Goal: Task Accomplishment & Management: Complete application form

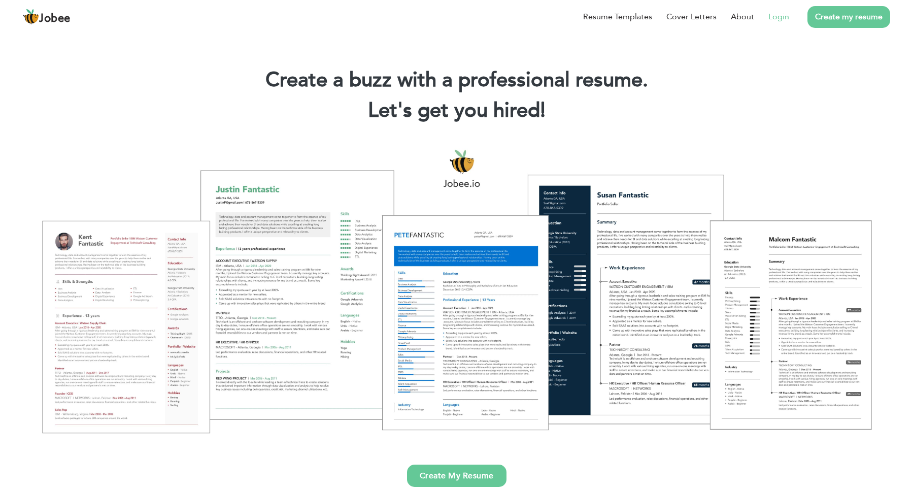
click at [779, 20] on link "Login" at bounding box center [778, 17] width 21 height 12
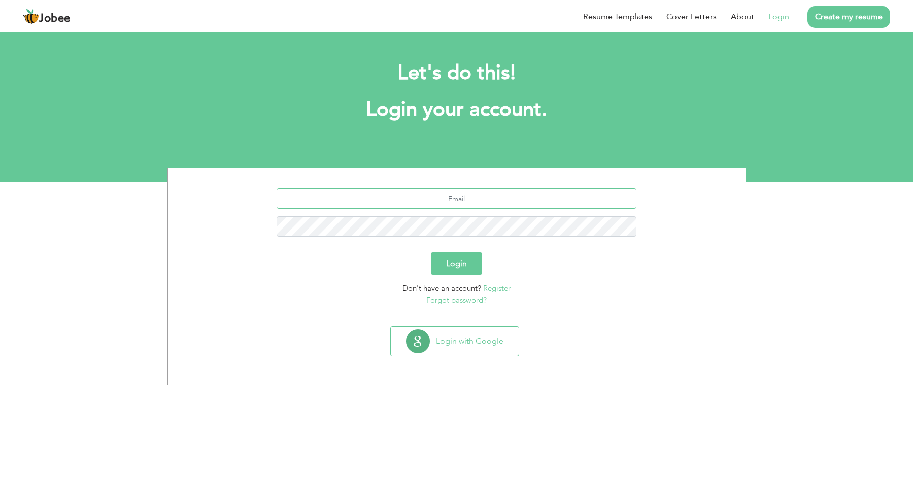
click at [459, 192] on input "text" at bounding box center [456, 198] width 360 height 20
type input "syedbasam09@gmail.om"
click at [468, 264] on button "Login" at bounding box center [456, 263] width 51 height 22
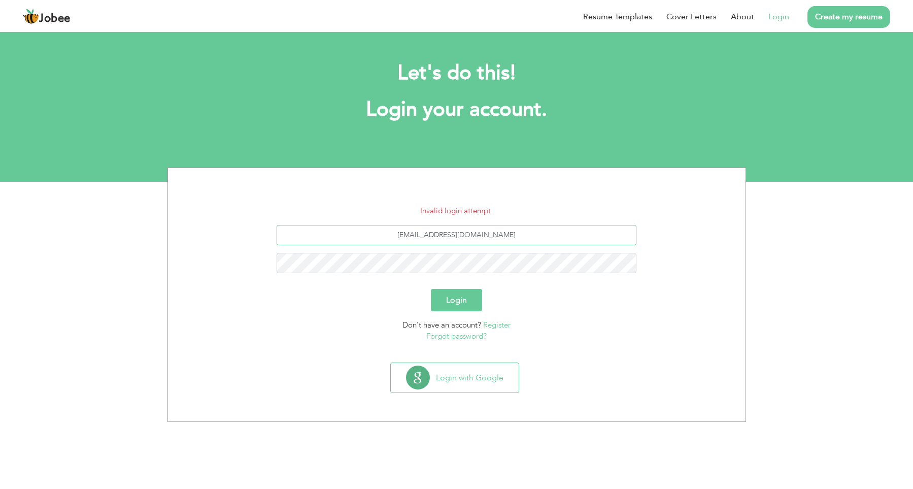
click at [444, 238] on input "[EMAIL_ADDRESS][DOMAIN_NAME]" at bounding box center [456, 235] width 360 height 20
type input "[EMAIL_ADDRESS][DOMAIN_NAME]"
click at [472, 300] on button "Login" at bounding box center [456, 300] width 51 height 22
click at [489, 231] on input "syedbassam09@gmail.om" at bounding box center [456, 235] width 360 height 20
type input "syedbassam09@gmail.com"
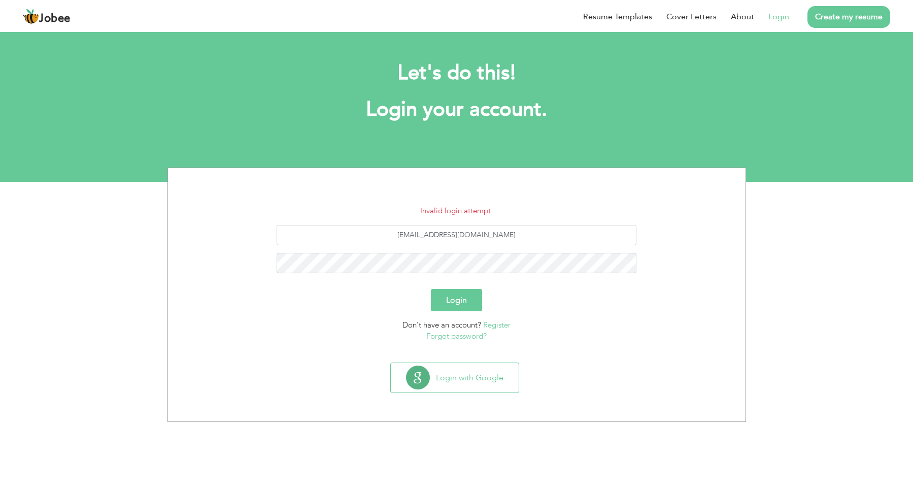
click at [449, 295] on button "Login" at bounding box center [456, 300] width 51 height 22
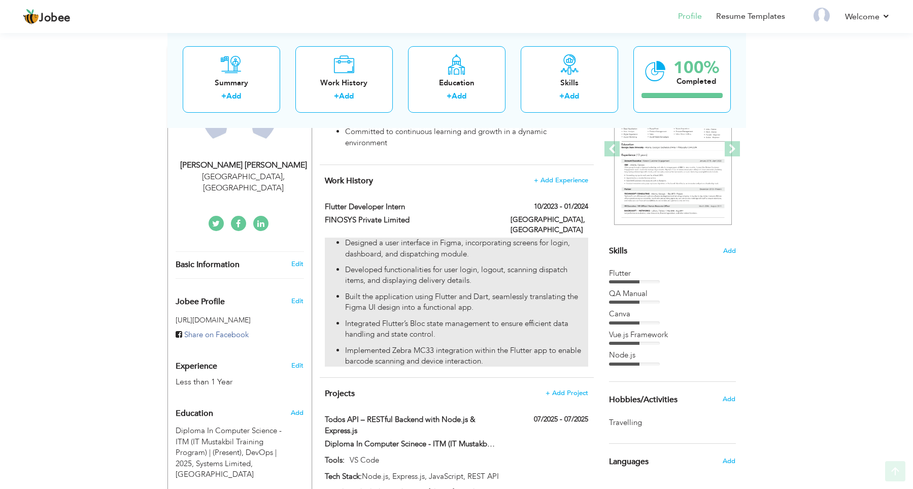
scroll to position [210, 0]
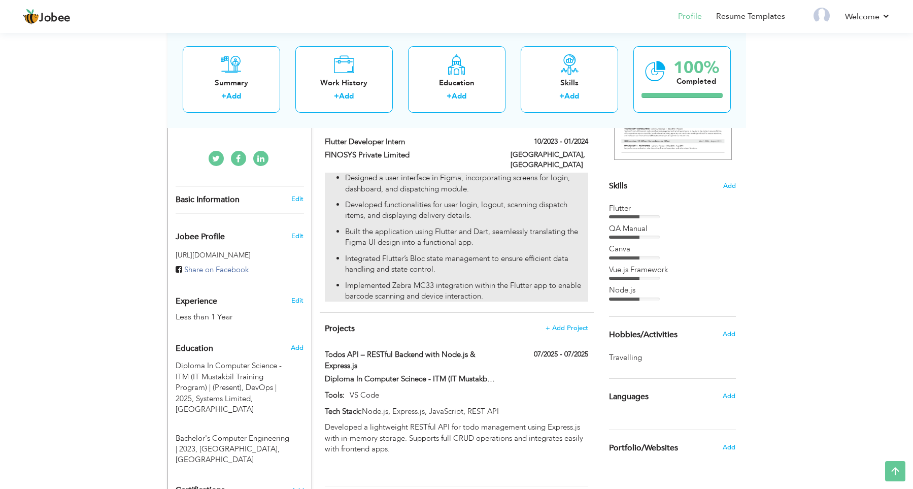
click at [378, 179] on p "Designed a user interface in Figma, incorporating screens for login, dashboard,…" at bounding box center [466, 183] width 243 height 22
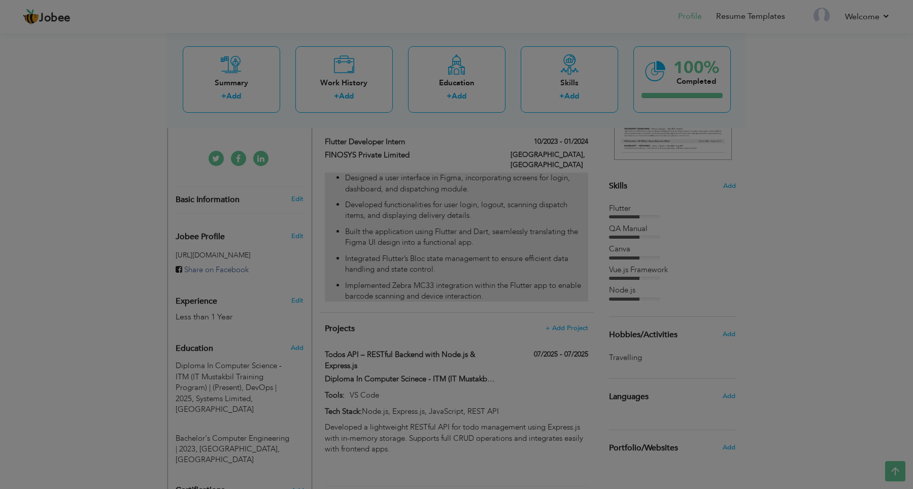
type input "Flutter Developer Intern"
type input "FINOSYS Private Limited"
type input "10/2023"
type input "01/2024"
type input "[GEOGRAPHIC_DATA]"
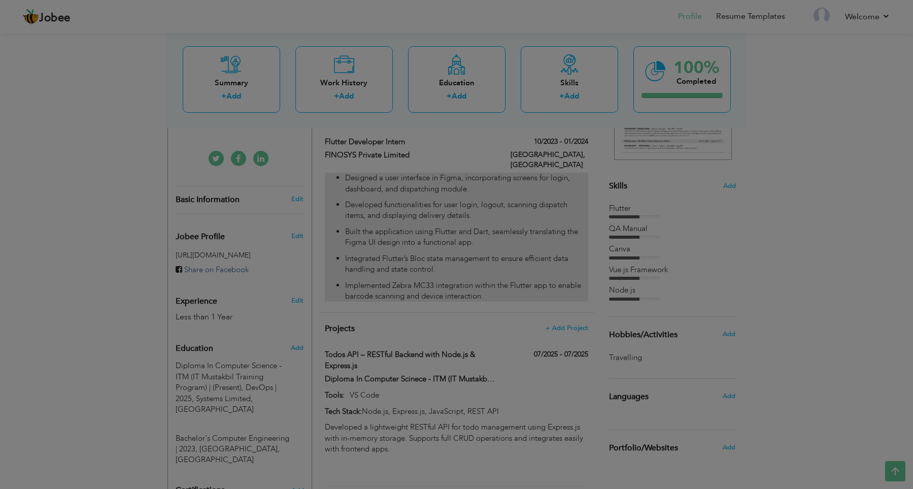
type input "[GEOGRAPHIC_DATA]"
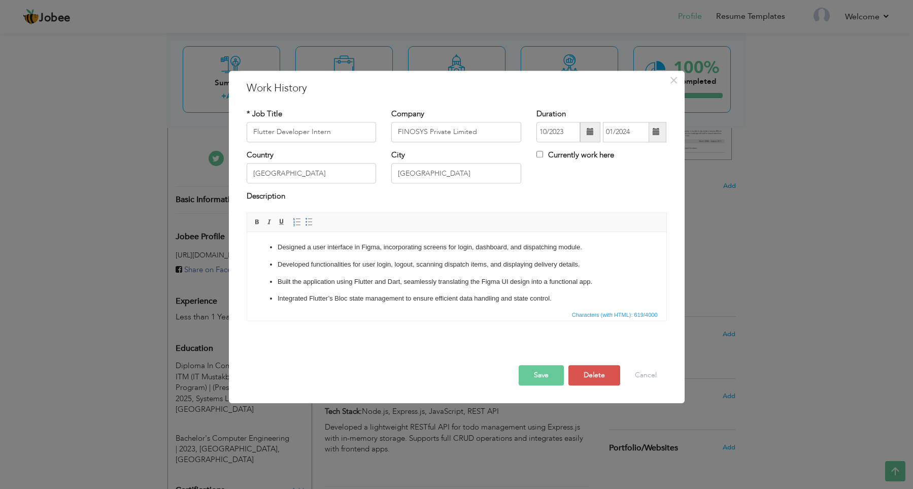
scroll to position [0, 0]
click at [277, 247] on li "Designed a user interface in Figma, incorporating screens for login, dashboard,…" at bounding box center [456, 247] width 358 height 11
click at [283, 248] on p "Designed a user interface in Figma, incorporating screens for login, dashboard,…" at bounding box center [456, 247] width 358 height 11
click at [272, 242] on html "Designed a user interface in Figma, incorporating screens for login, dashboard,…" at bounding box center [456, 270] width 419 height 76
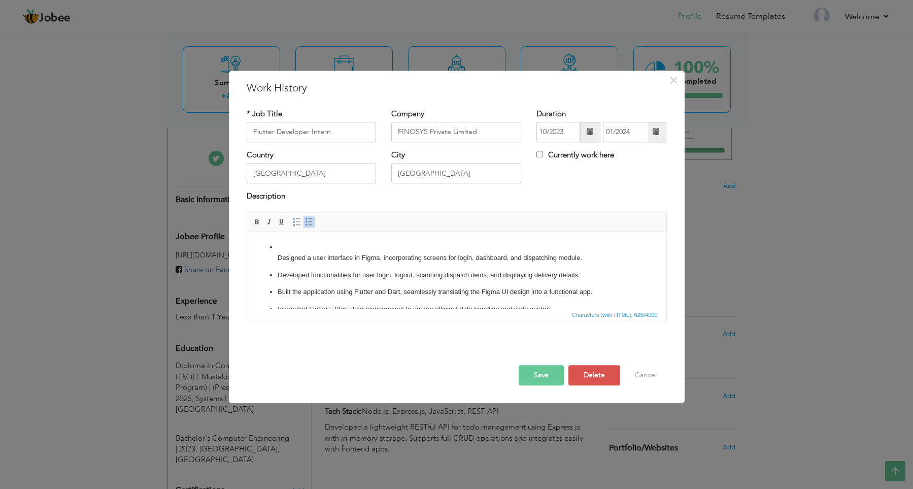
click at [278, 244] on p "Designed a user interface in Figma, incorporating screens for login, dashboard,…" at bounding box center [456, 252] width 358 height 21
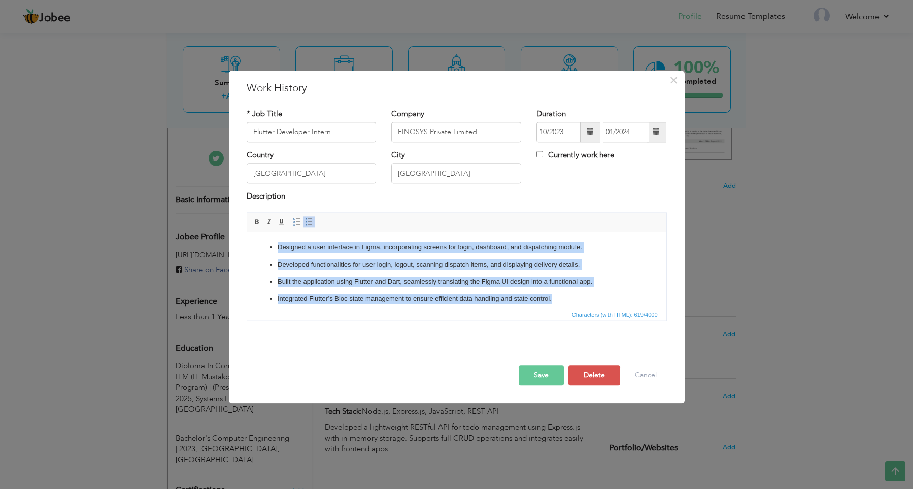
drag, startPoint x: 579, startPoint y: 299, endPoint x: 258, endPoint y: 246, distance: 325.4
click at [258, 246] on ul "Designed a user interface in Figma, incorporating screens for login, dashboard,…" at bounding box center [456, 281] width 399 height 79
copy ul "Designed a user interface in Figma, incorporating screens for login, dashboard,…"
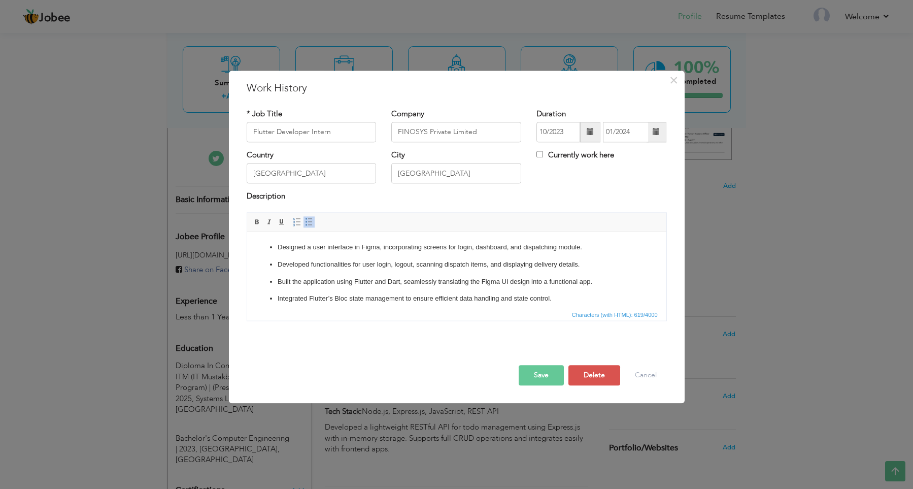
click at [610, 294] on p "Integrated Flutter’s Bloc state management to ensure efficient data handling an…" at bounding box center [456, 298] width 358 height 11
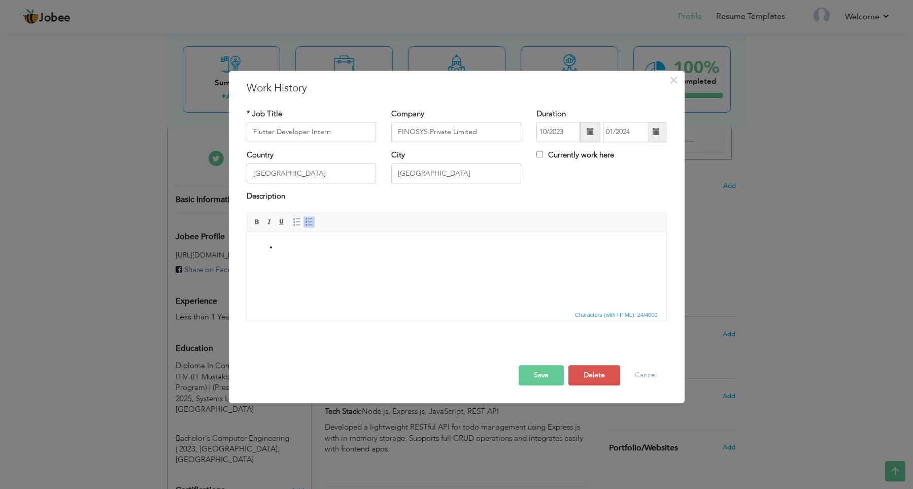
click at [312, 223] on span at bounding box center [309, 222] width 8 height 8
click at [310, 224] on span at bounding box center [309, 222] width 8 height 8
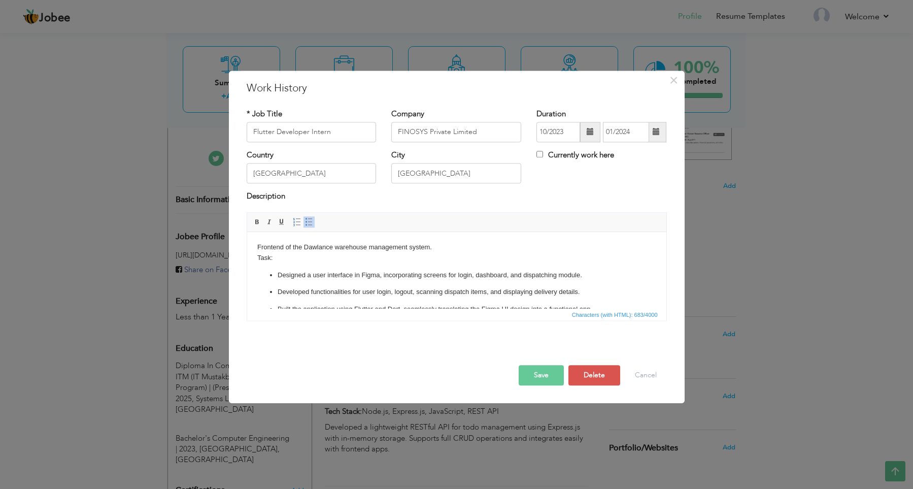
click at [271, 260] on body "Frontend of the Dawlance warehouse management system. Task: Designed a user int…" at bounding box center [456, 295] width 399 height 107
click at [541, 376] on button "Save" at bounding box center [540, 375] width 45 height 20
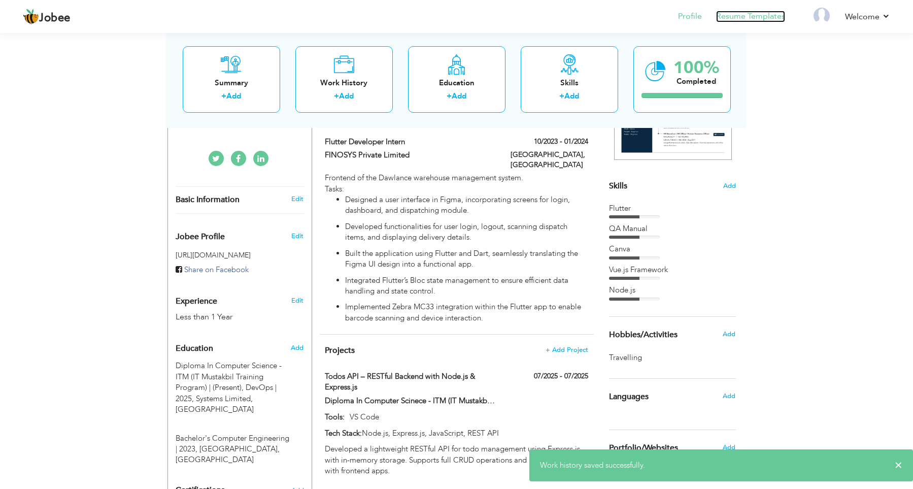
click at [731, 20] on link "Resume Templates" at bounding box center [750, 17] width 69 height 12
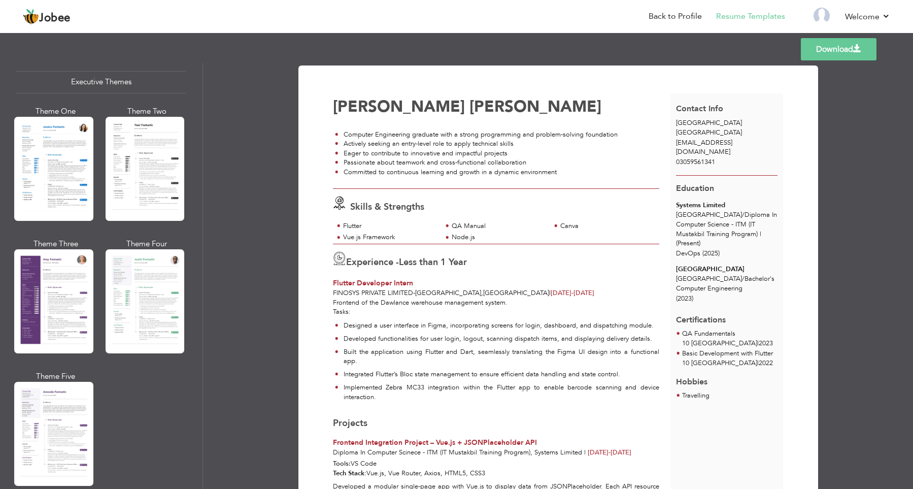
scroll to position [703, 0]
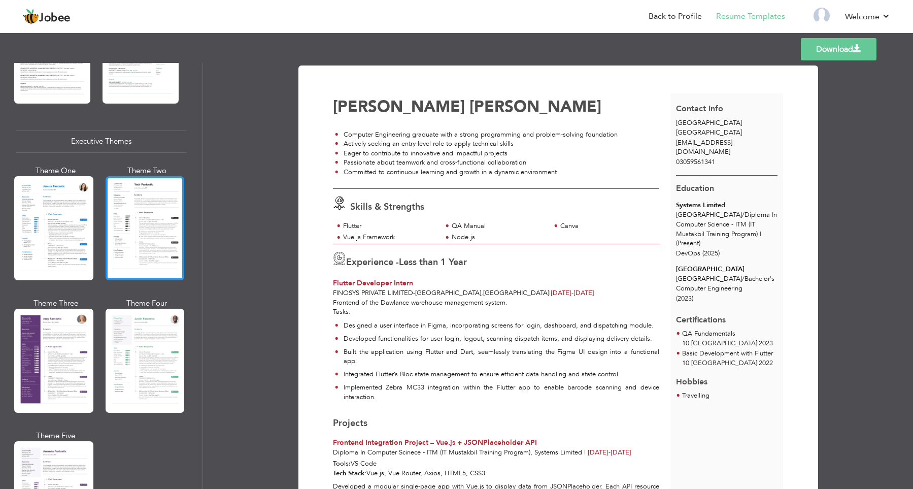
click at [129, 253] on div at bounding box center [145, 228] width 79 height 104
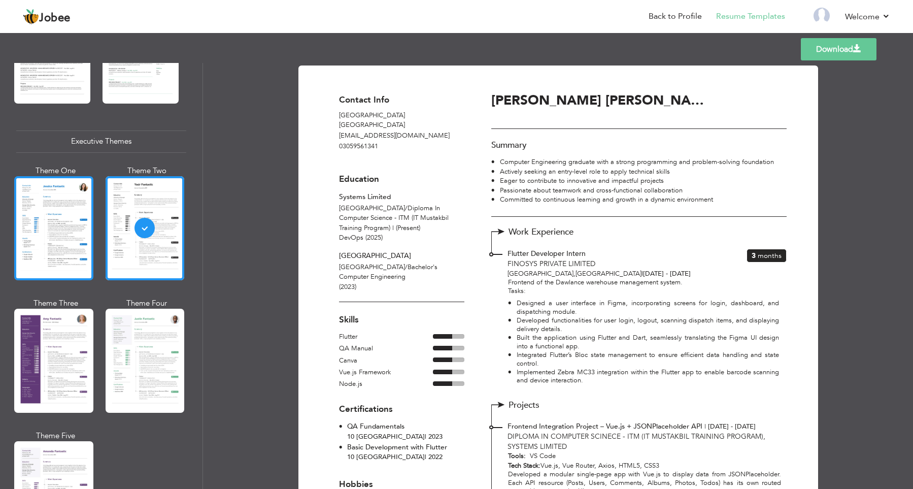
click at [59, 235] on div at bounding box center [53, 228] width 79 height 104
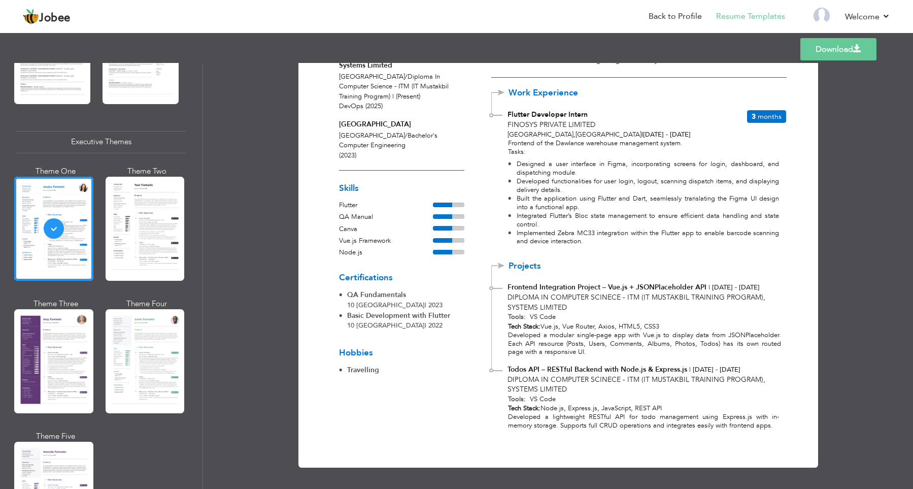
scroll to position [0, 0]
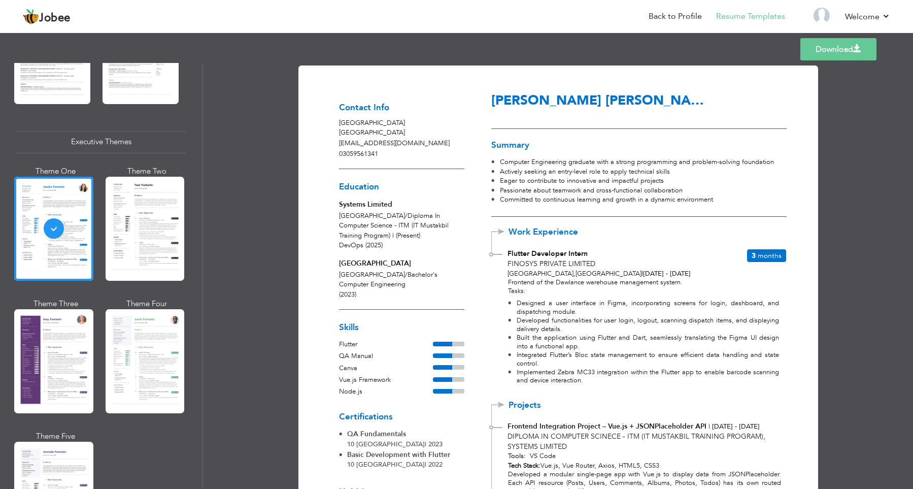
click at [825, 51] on link "Download" at bounding box center [838, 49] width 76 height 22
click at [655, 12] on link "Back to Profile" at bounding box center [674, 17] width 53 height 12
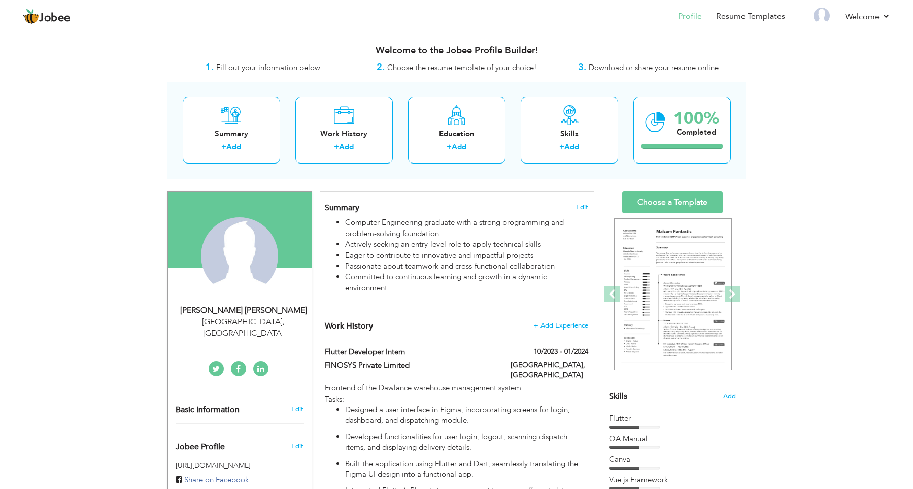
click at [818, 177] on div "View Resume Export PDF Profile Summary Public Link Experience Education Awards …" at bounding box center [456, 453] width 913 height 846
click at [224, 323] on div "[GEOGRAPHIC_DATA] , [GEOGRAPHIC_DATA]" at bounding box center [244, 327] width 136 height 23
type input "[PERSON_NAME]"
type input "03059561341"
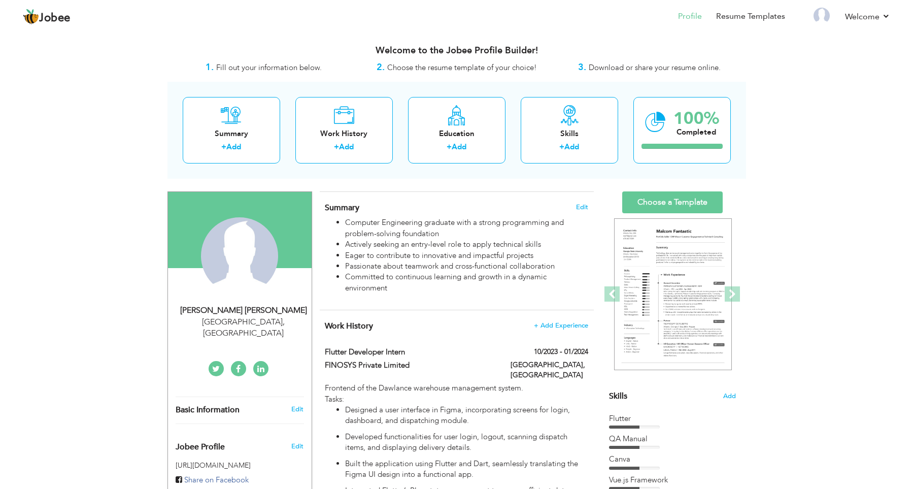
select select "number:166"
type input "[GEOGRAPHIC_DATA]"
select select "number:2"
type input "[DOMAIN_NAME][URL][PERSON_NAME]"
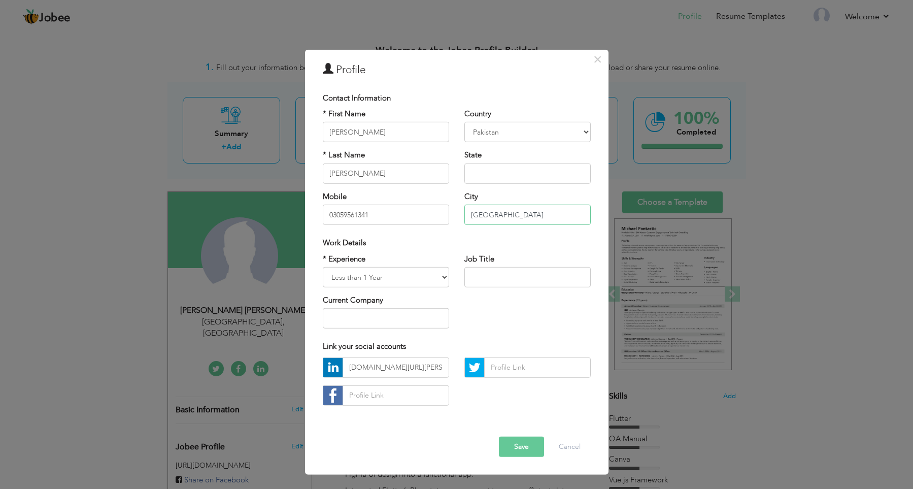
click at [498, 213] on input "[GEOGRAPHIC_DATA]" at bounding box center [527, 214] width 126 height 20
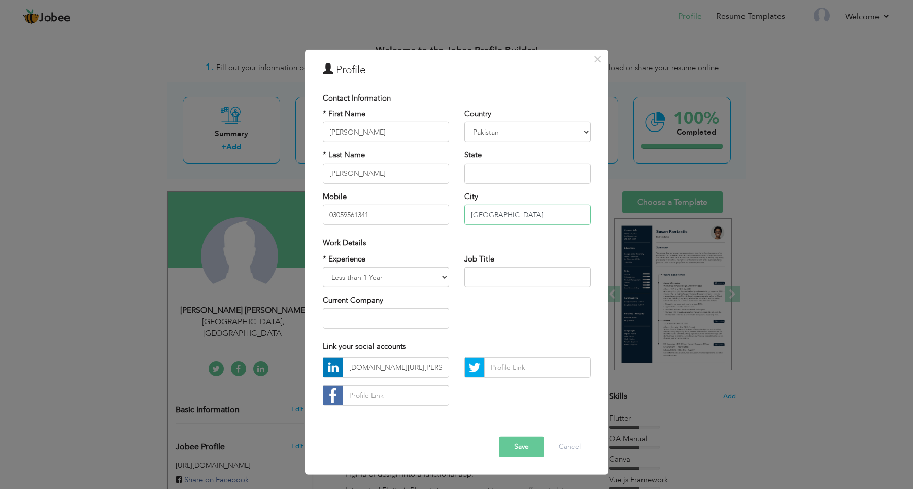
type input "[GEOGRAPHIC_DATA]"
click at [525, 448] on button "Save" at bounding box center [521, 446] width 45 height 20
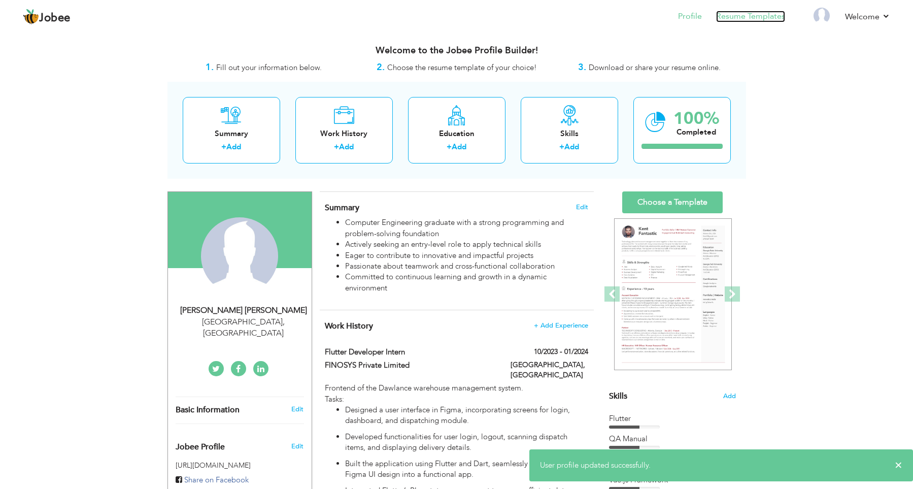
click at [740, 19] on link "Resume Templates" at bounding box center [750, 17] width 69 height 12
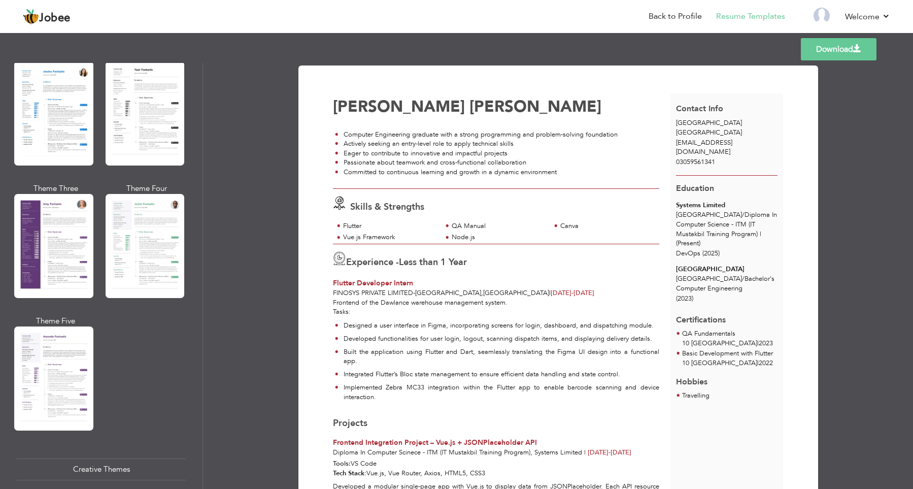
scroll to position [703, 0]
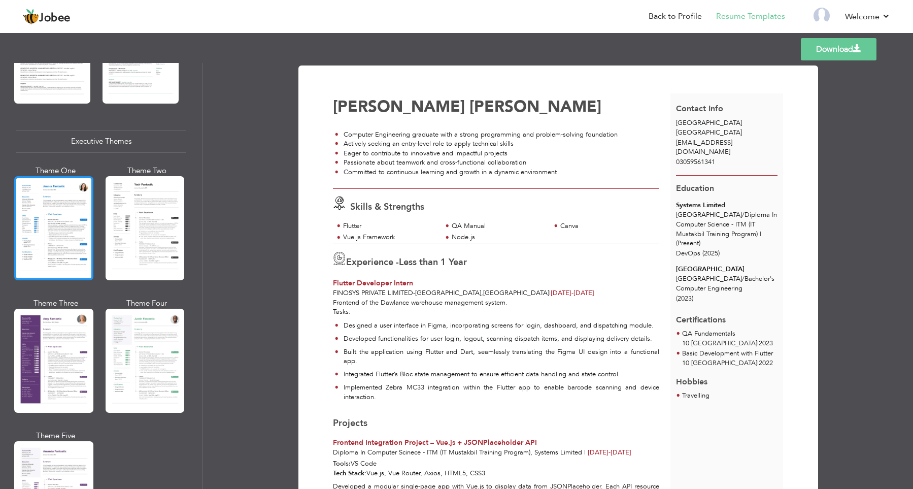
click at [59, 238] on div at bounding box center [53, 228] width 79 height 104
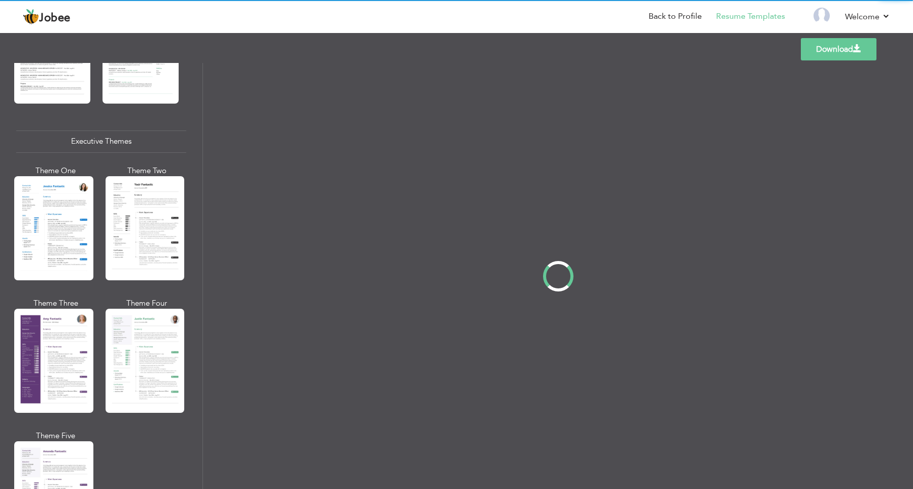
scroll to position [703, 0]
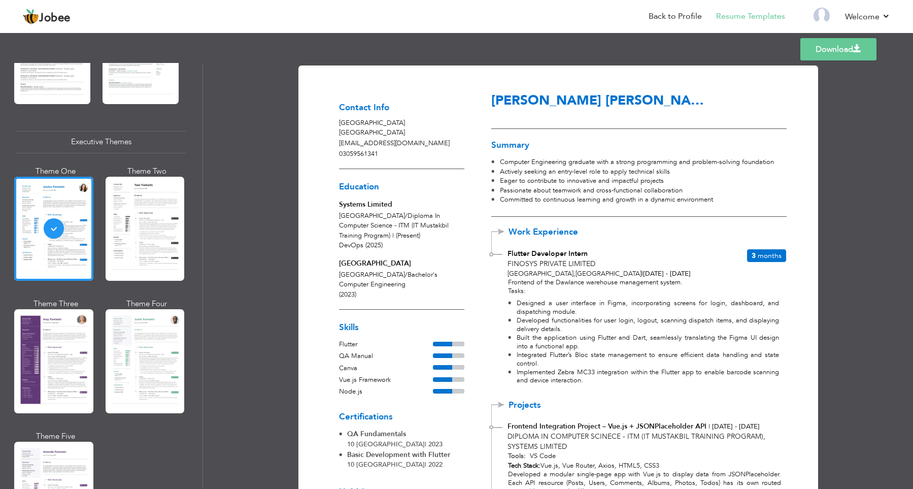
click at [831, 53] on link "Download" at bounding box center [838, 49] width 76 height 22
click at [682, 20] on link "Back to Profile" at bounding box center [674, 17] width 53 height 12
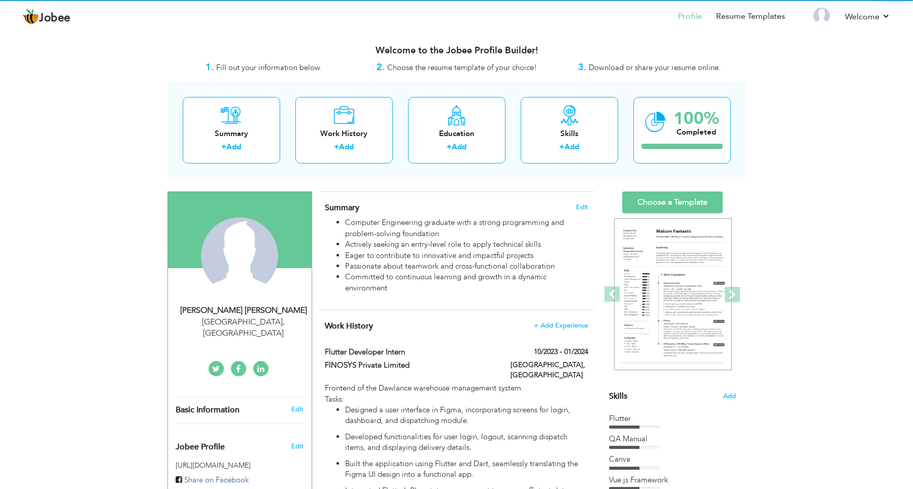
drag, startPoint x: 0, startPoint y: 0, endPoint x: 224, endPoint y: 323, distance: 392.9
click at [224, 323] on div "Lahore , Pakistan" at bounding box center [244, 327] width 136 height 23
type input "Syed Bassam"
type input "Ali"
type input "03059561341"
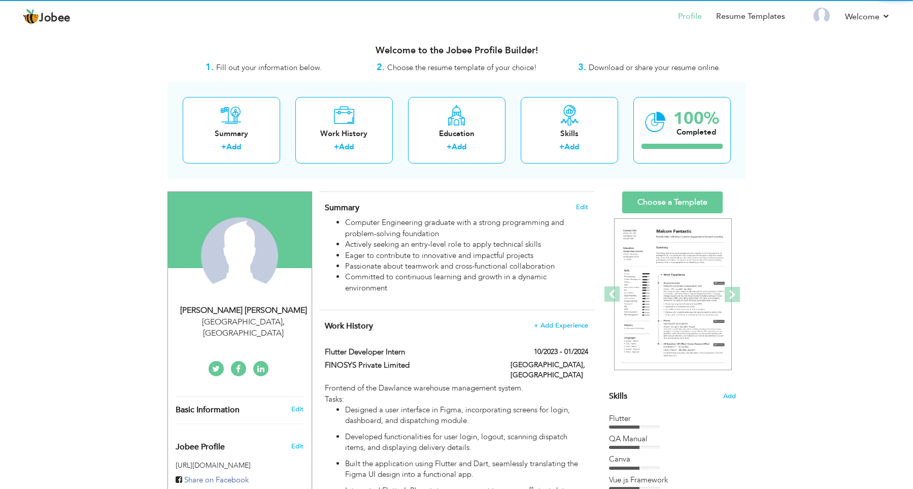
select select "number:166"
type input "Lahore"
select select "number:2"
type input "linkedin.com/in/bassam-ali-75457416b"
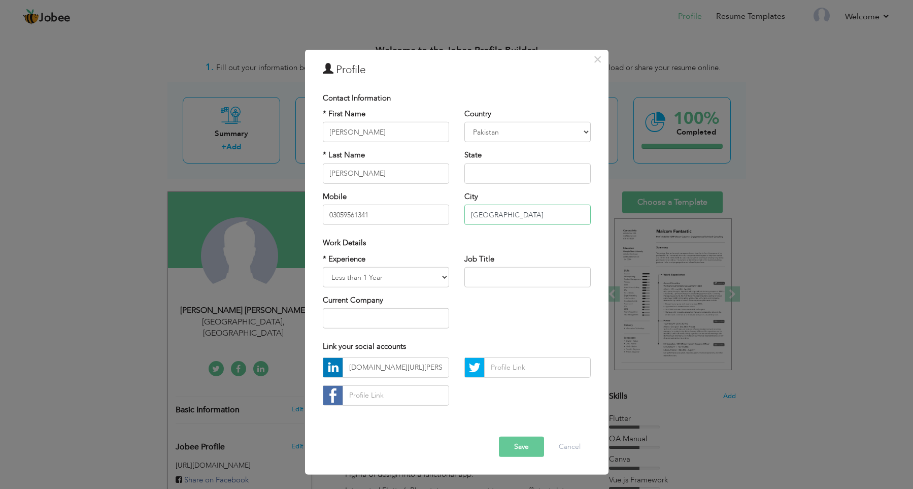
click at [513, 211] on input "Lahore" at bounding box center [527, 214] width 126 height 20
type input "Karachi"
click at [536, 454] on button "Save" at bounding box center [521, 446] width 45 height 20
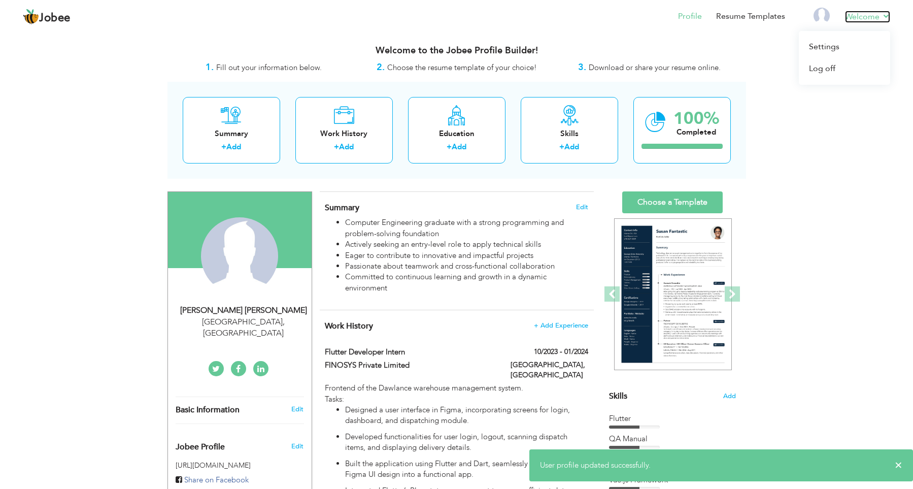
click at [849, 13] on link "Welcome" at bounding box center [867, 17] width 45 height 12
click at [833, 68] on link "Log off" at bounding box center [844, 69] width 91 height 22
